Goal: Task Accomplishment & Management: Use online tool/utility

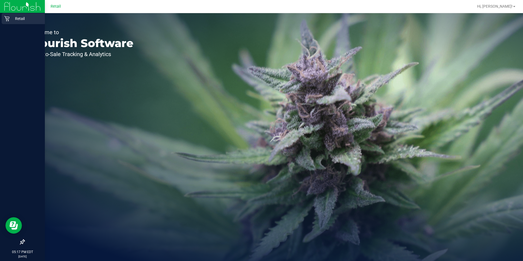
click at [11, 18] on p "Retail" at bounding box center [26, 18] width 33 height 7
click at [8, 16] on icon at bounding box center [6, 18] width 5 height 5
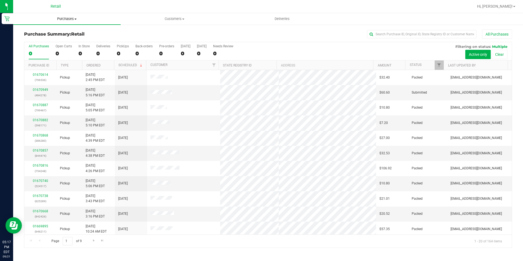
click at [69, 18] on span "Purchases" at bounding box center [66, 18] width 107 height 5
click at [43, 38] on span "Fulfillment" at bounding box center [30, 39] width 34 height 5
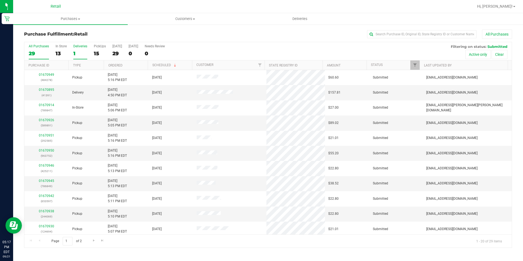
click at [77, 51] on div "1" at bounding box center [80, 53] width 14 height 6
click at [0, 0] on input "Deliveries 1" at bounding box center [0, 0] width 0 height 0
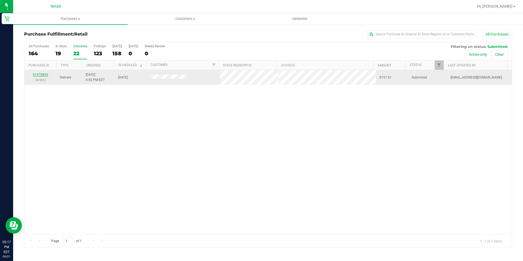
click at [36, 74] on link "01670895" at bounding box center [40, 75] width 15 height 4
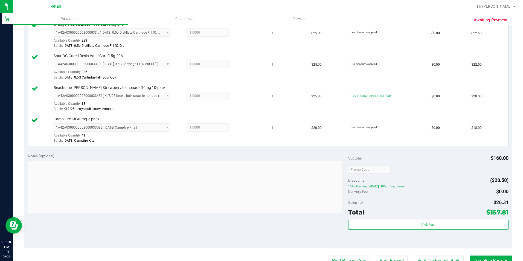
scroll to position [274, 0]
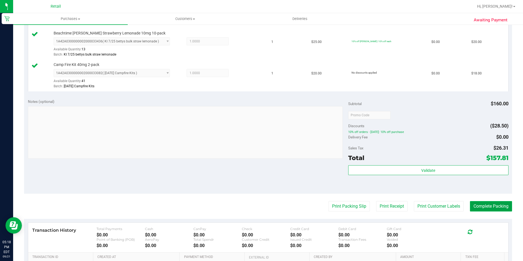
click at [495, 206] on button "Complete Packing" at bounding box center [491, 206] width 42 height 10
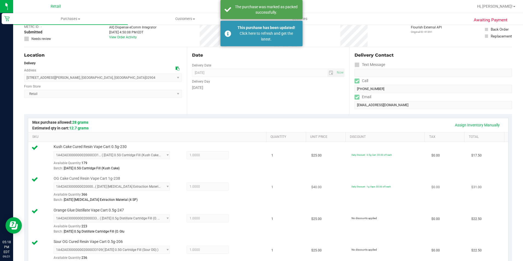
scroll to position [0, 0]
